Goal: Task Accomplishment & Management: Manage account settings

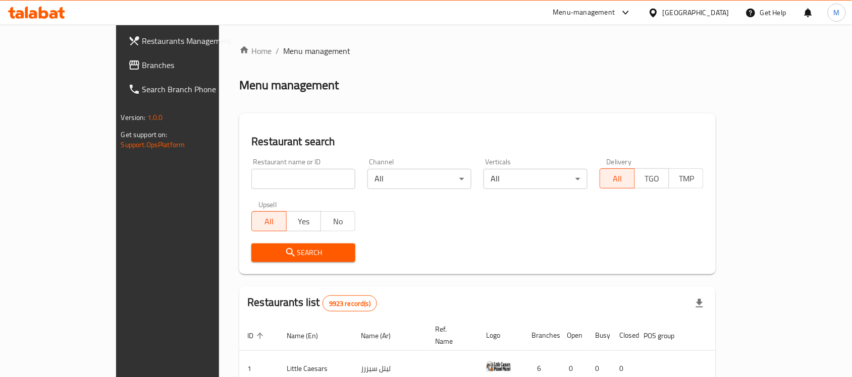
click at [717, 9] on div "[GEOGRAPHIC_DATA]" at bounding box center [696, 12] width 67 height 11
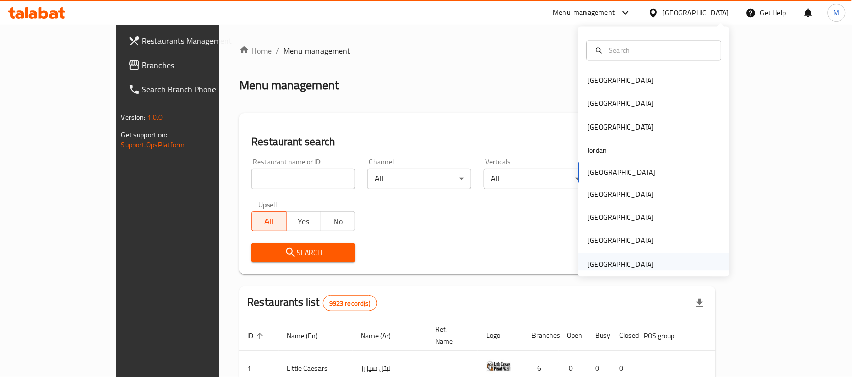
click at [617, 266] on div "[GEOGRAPHIC_DATA]" at bounding box center [620, 264] width 67 height 11
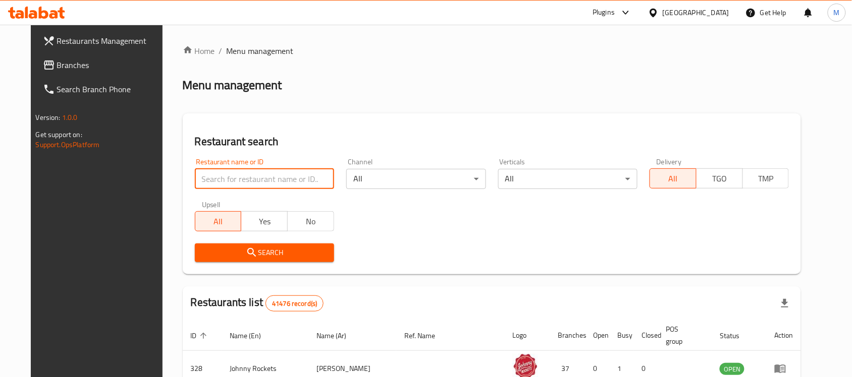
click at [225, 177] on input "search" at bounding box center [264, 179] width 139 height 20
click at [62, 64] on span "Branches" at bounding box center [111, 65] width 108 height 12
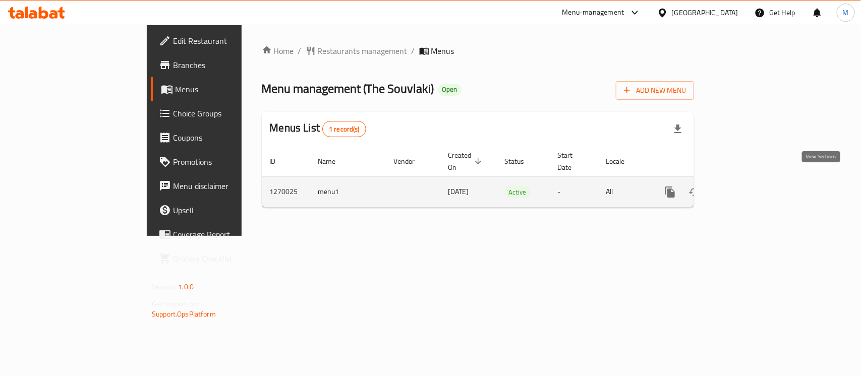
click at [755, 188] on link "enhanced table" at bounding box center [743, 192] width 24 height 24
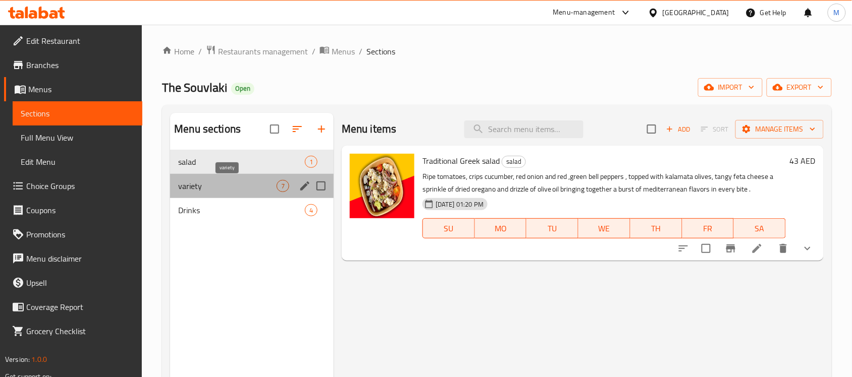
click at [240, 189] on span "variety" at bounding box center [227, 186] width 98 height 12
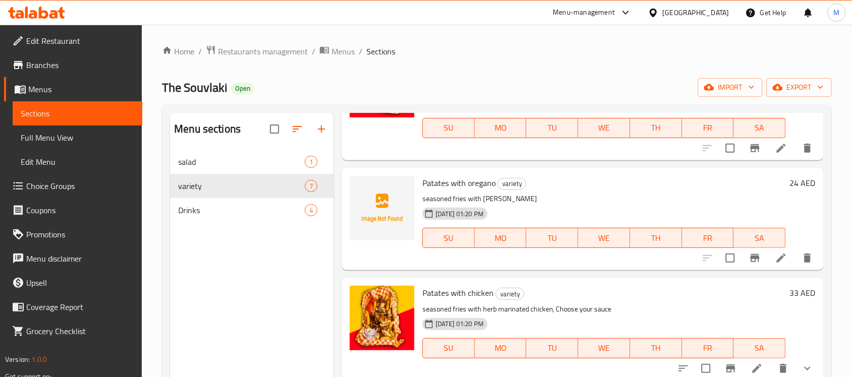
scroll to position [142, 0]
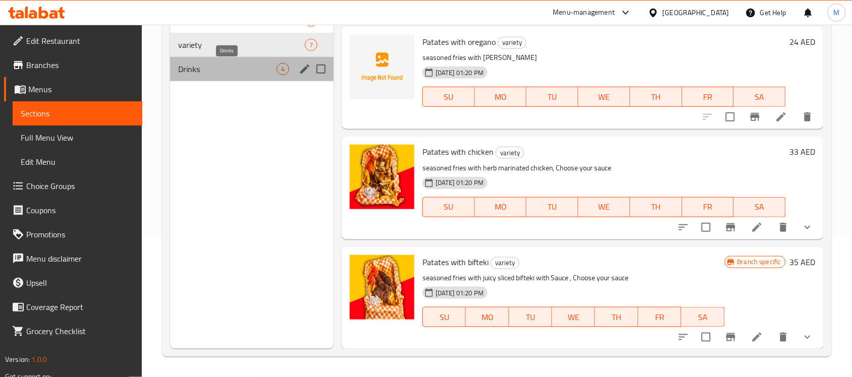
click at [236, 64] on span "Drinks" at bounding box center [227, 69] width 98 height 12
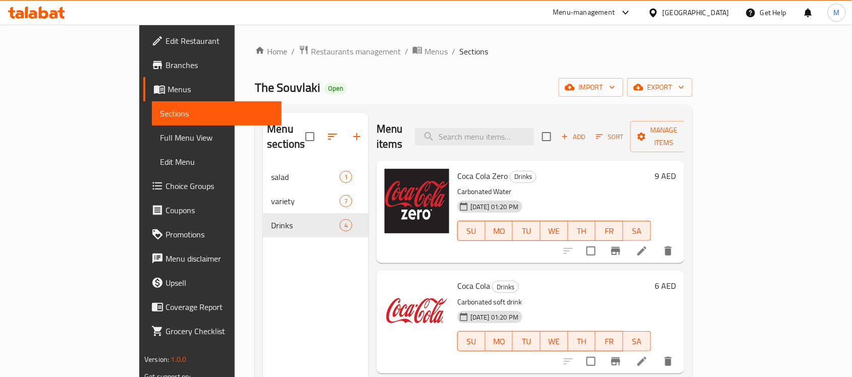
click at [255, 92] on span "The Souvlaki" at bounding box center [287, 87] width 65 height 23
click at [498, 132] on input "search" at bounding box center [474, 137] width 119 height 18
click at [459, 51] on span "Sections" at bounding box center [473, 51] width 29 height 12
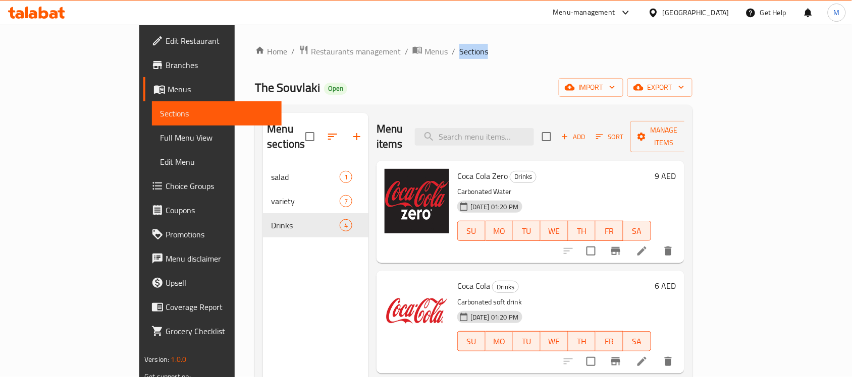
click at [406, 56] on ol "Home / Restaurants management / Menus / Sections" at bounding box center [473, 51] width 437 height 13
click at [504, 130] on input "search" at bounding box center [474, 137] width 119 height 18
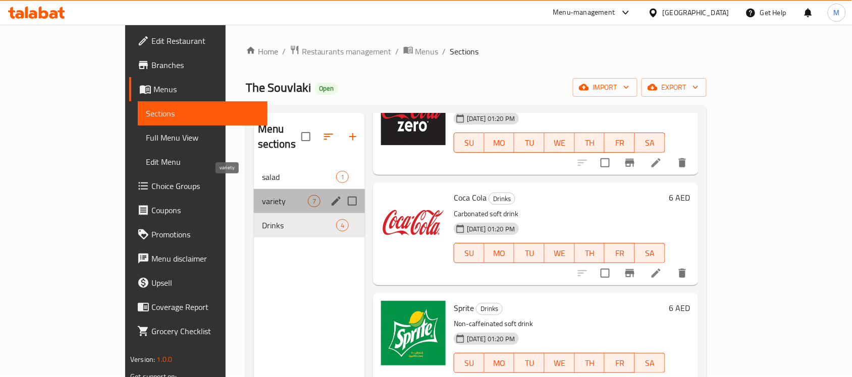
click at [262, 195] on span "variety" at bounding box center [285, 201] width 46 height 12
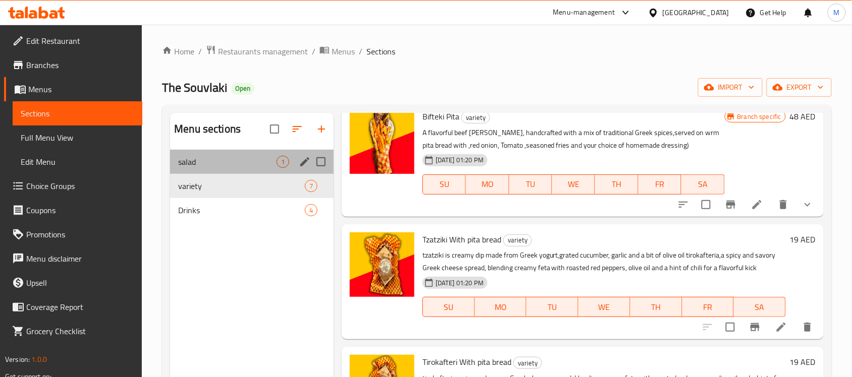
click at [214, 169] on div "salad 1" at bounding box center [252, 162] width 164 height 24
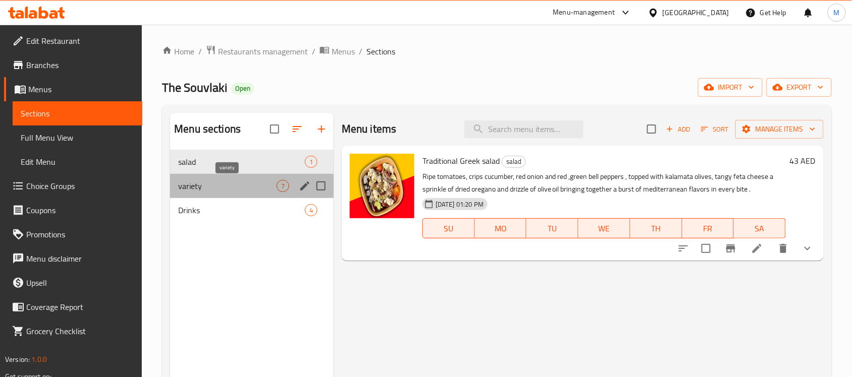
click at [238, 184] on span "variety" at bounding box center [227, 186] width 98 height 12
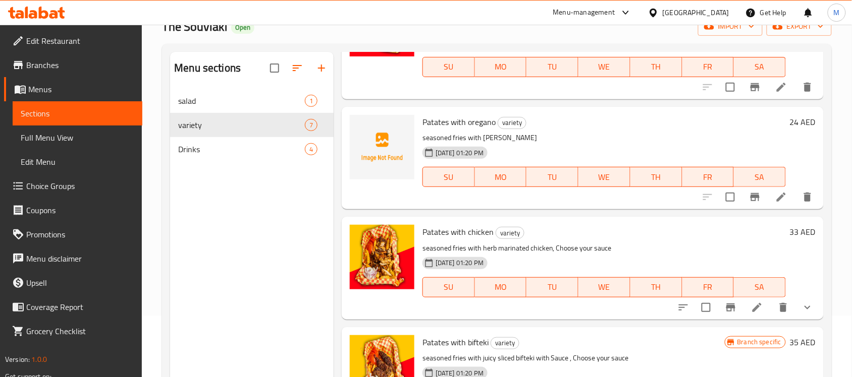
scroll to position [59, 0]
